Goal: Information Seeking & Learning: Learn about a topic

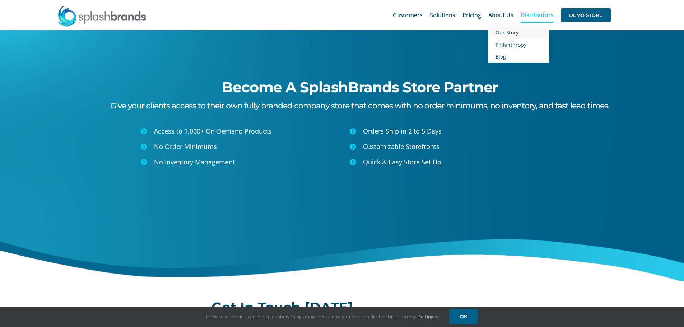
click at [510, 31] on span "Our Story" at bounding box center [507, 32] width 23 height 7
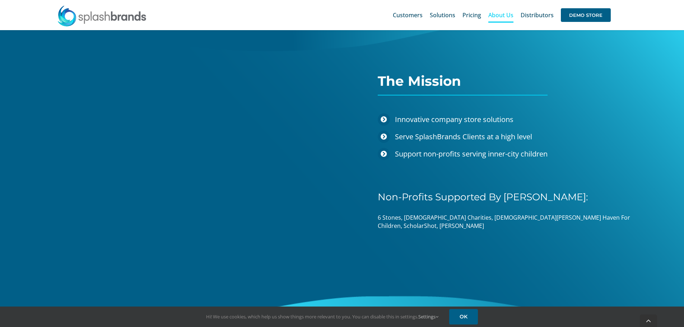
scroll to position [964, 0]
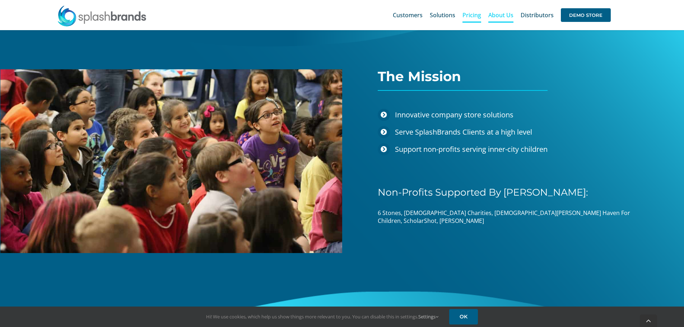
click at [470, 18] on span "Pricing" at bounding box center [472, 15] width 19 height 6
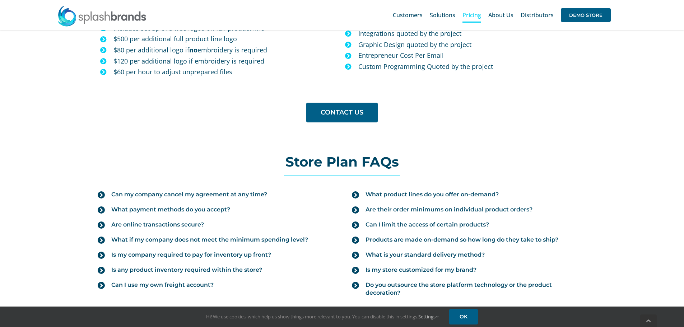
scroll to position [754, 0]
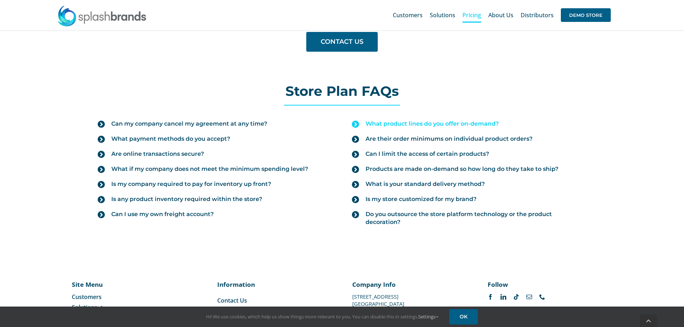
click at [391, 124] on span "What product lines do you offer on-demand?" at bounding box center [432, 124] width 133 height 8
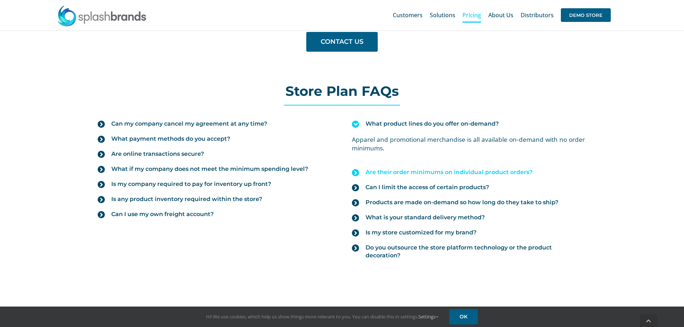
click at [428, 170] on span "Are their order minimums on individual product orders?" at bounding box center [449, 172] width 167 height 8
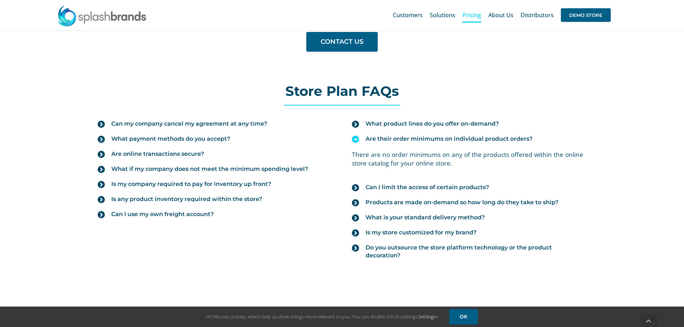
scroll to position [790, 0]
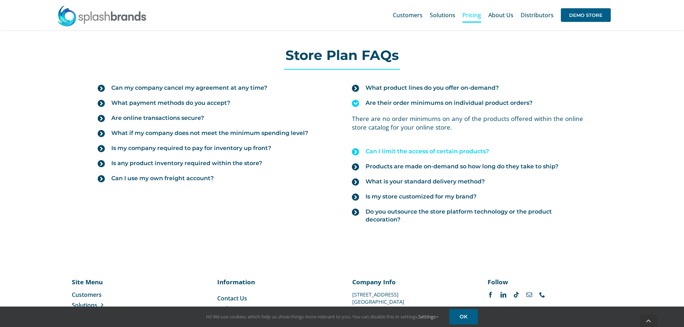
click at [469, 154] on span "Can I limit the access of certain products?" at bounding box center [428, 152] width 124 height 8
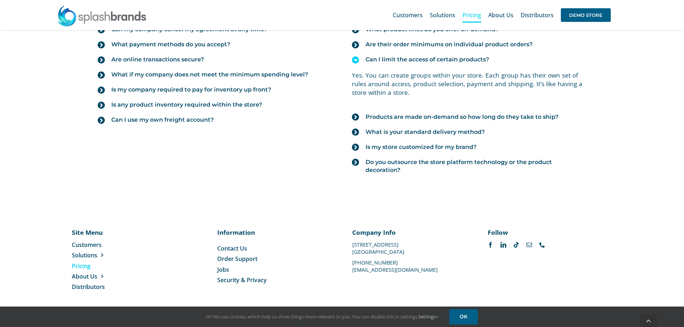
scroll to position [852, 0]
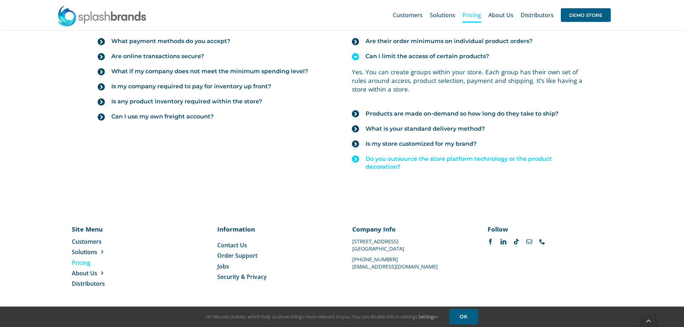
click at [381, 158] on span "Do you outsource the store platform technology or the product decoration?" at bounding box center [476, 163] width 221 height 16
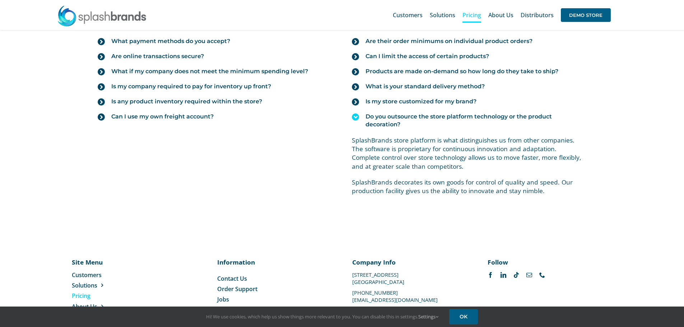
scroll to position [816, 0]
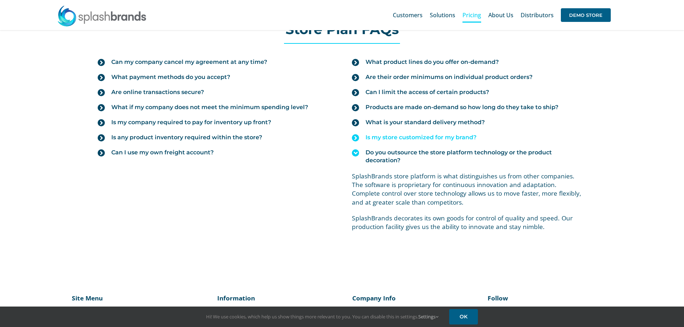
click at [419, 139] on span "Is my store customized for my brand?" at bounding box center [421, 138] width 111 height 8
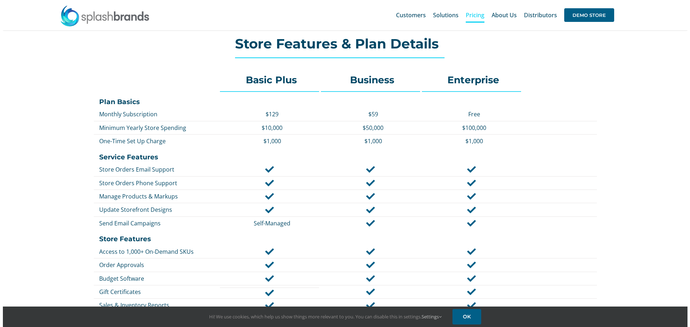
scroll to position [0, 0]
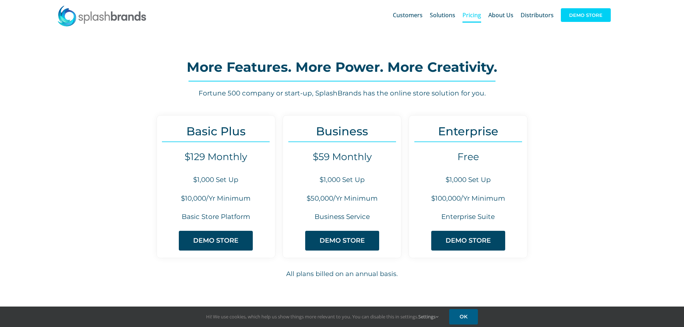
click at [578, 19] on span "DEMO STORE" at bounding box center [586, 15] width 50 height 14
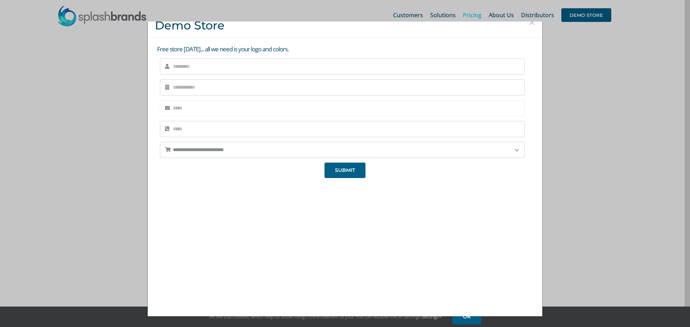
scroll to position [13, 0]
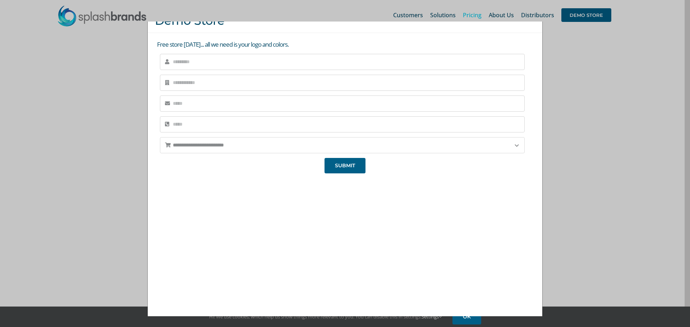
click at [506, 147] on select "**********" at bounding box center [342, 145] width 365 height 16
click at [173, 215] on div "We're super excited to hear from you! We'll be reaching out very soon, so we ca…" at bounding box center [345, 243] width 380 height 135
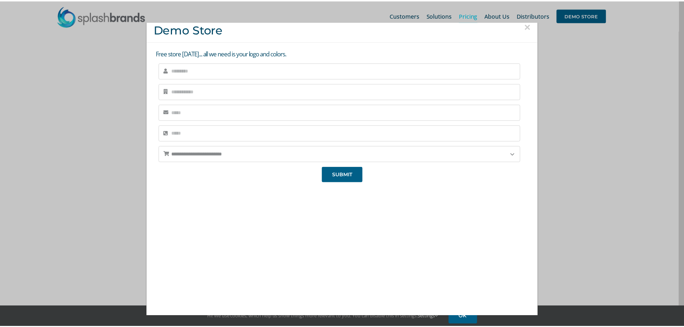
scroll to position [0, 0]
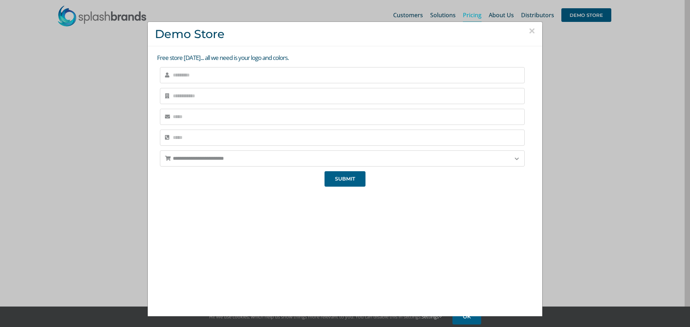
click at [528, 31] on button "×" at bounding box center [531, 30] width 6 height 11
